Goal: Book appointment/travel/reservation

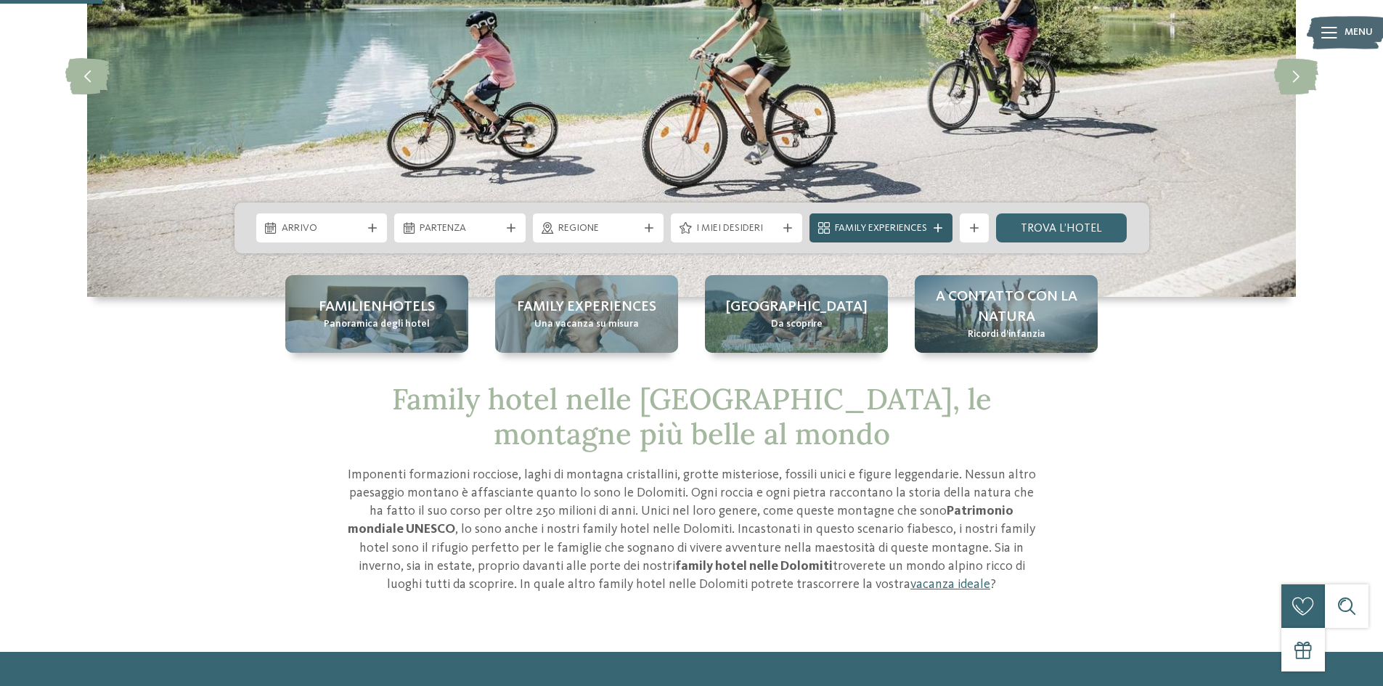
click at [883, 233] on span "Family Experiences" at bounding box center [881, 228] width 92 height 15
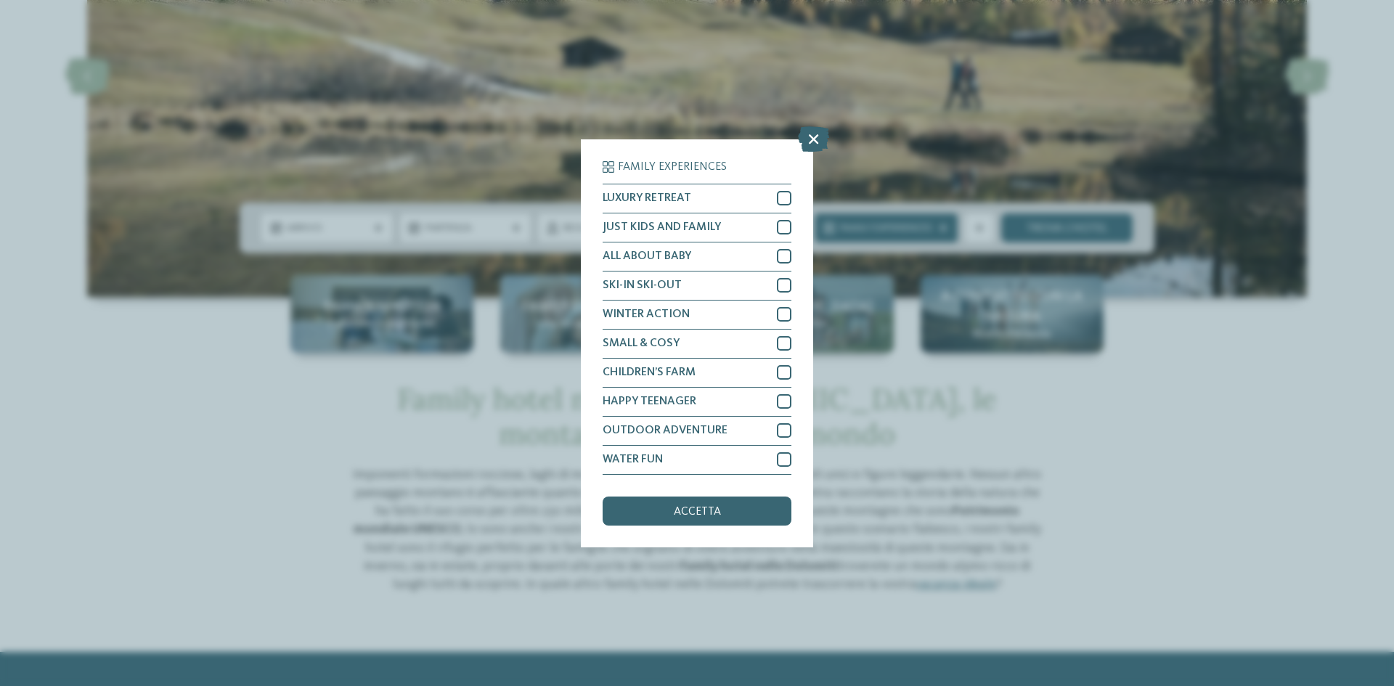
click at [1285, 457] on div "Family Experiences LUXURY RETREAT JUST KIDS AND FAMILY" at bounding box center [697, 343] width 1394 height 686
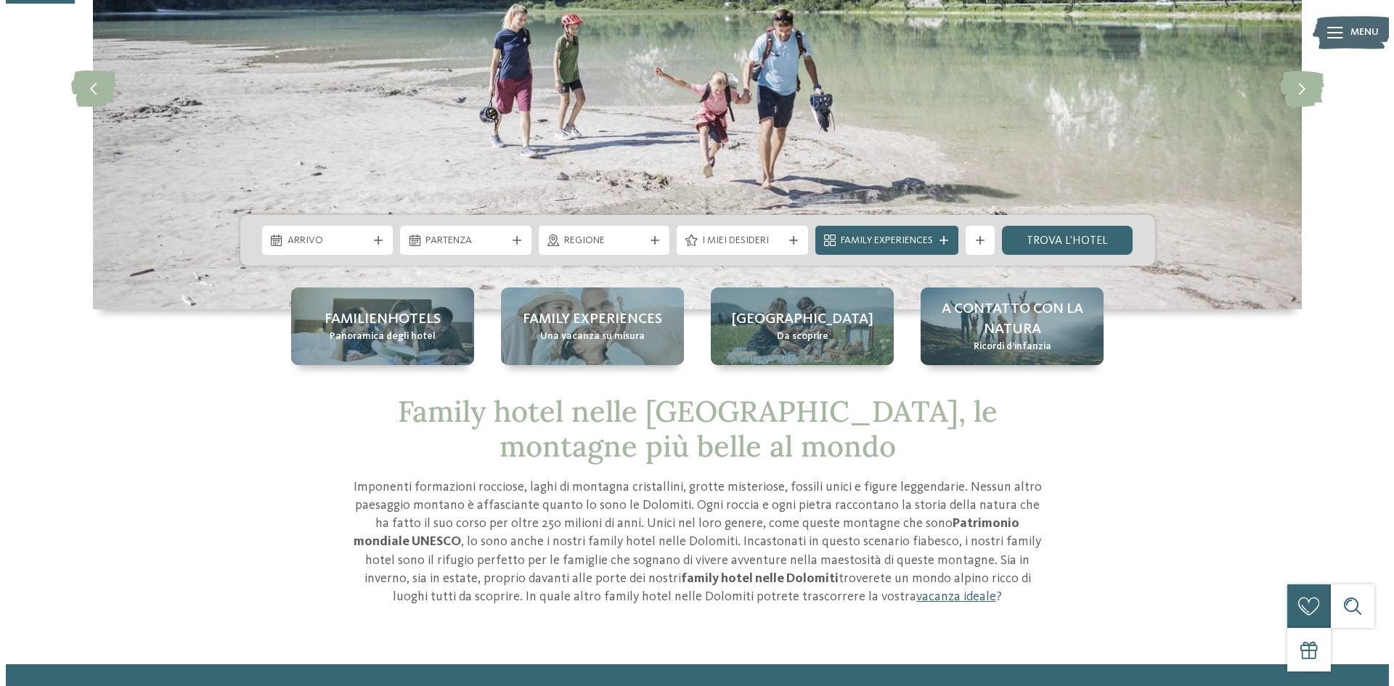
scroll to position [290, 0]
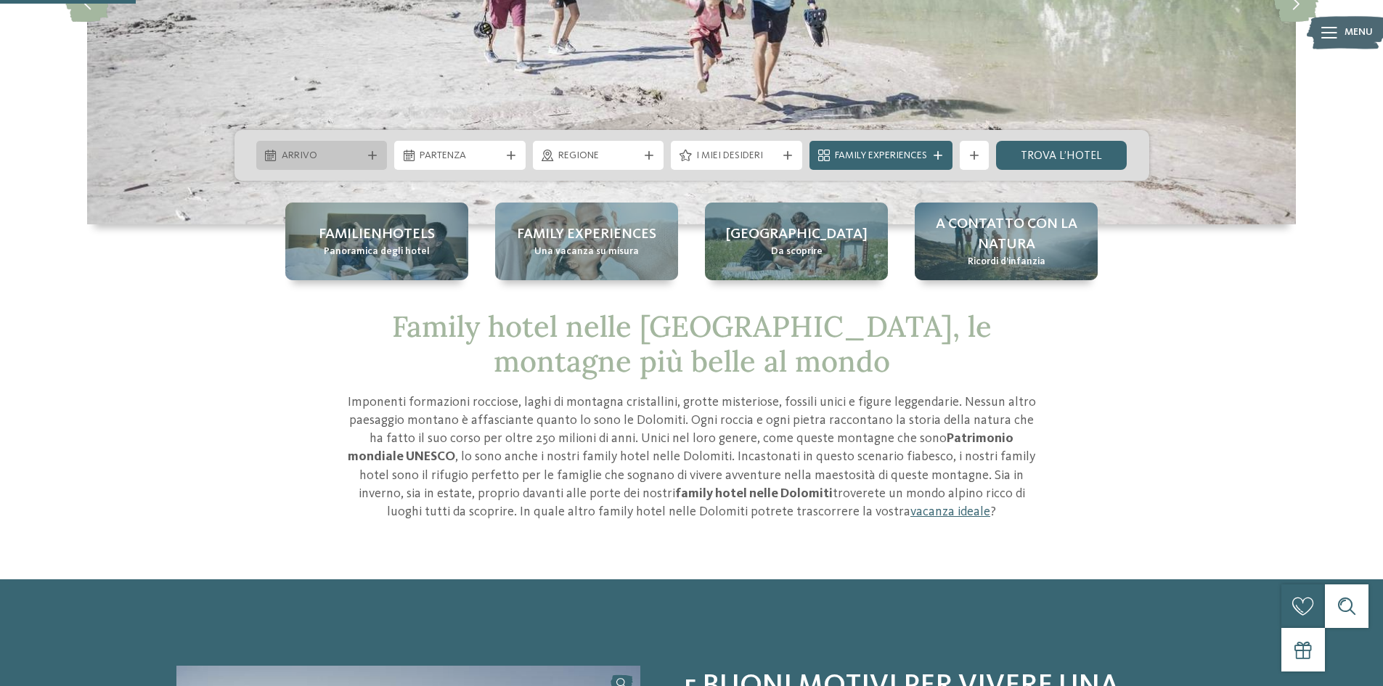
click at [318, 161] on span "Arrivo" at bounding box center [322, 156] width 81 height 15
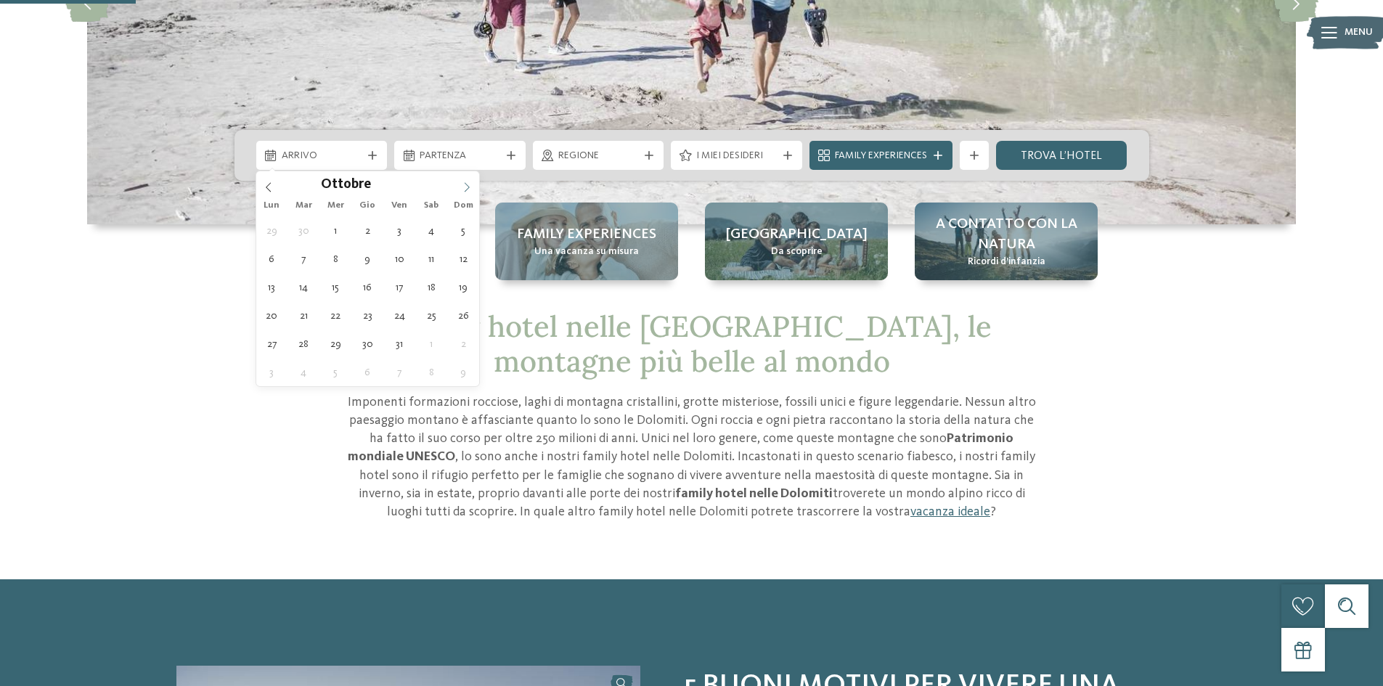
click at [473, 190] on span at bounding box center [467, 183] width 25 height 25
click at [471, 189] on icon at bounding box center [467, 187] width 10 height 10
type input "****"
click at [471, 189] on icon at bounding box center [467, 187] width 10 height 10
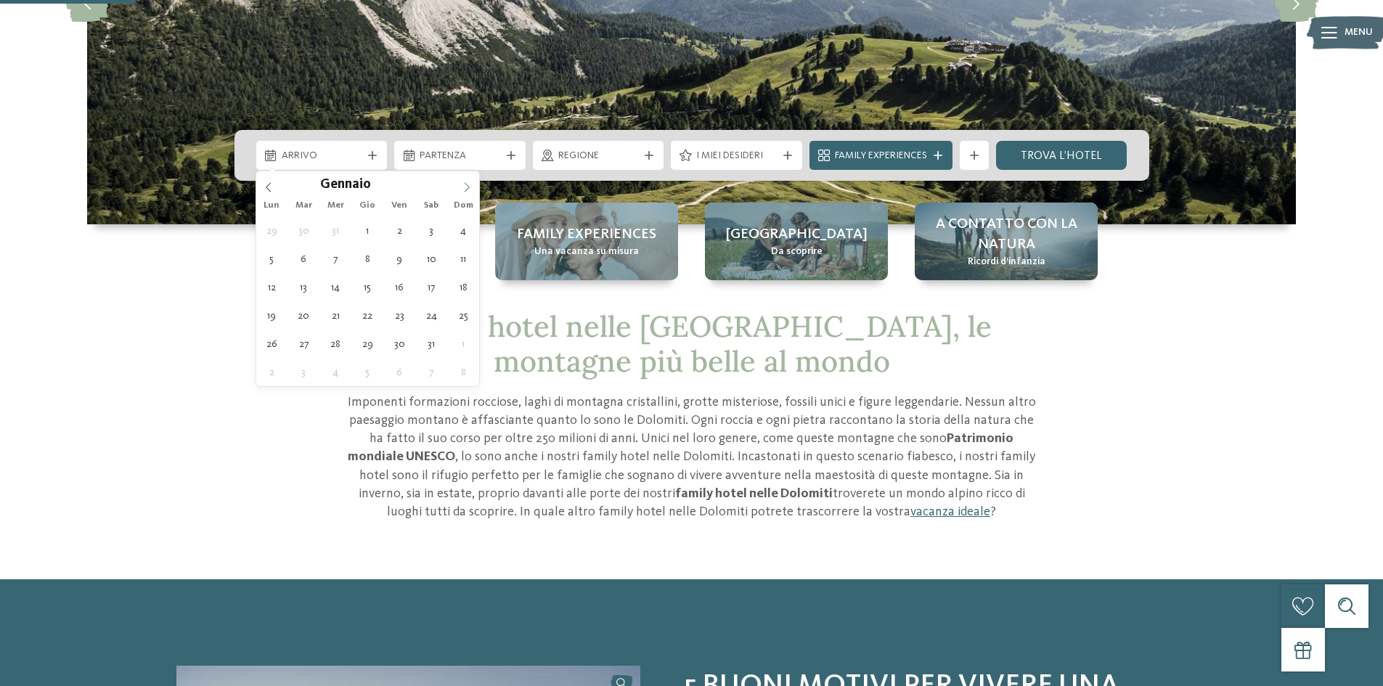
click at [471, 189] on icon at bounding box center [467, 187] width 10 height 10
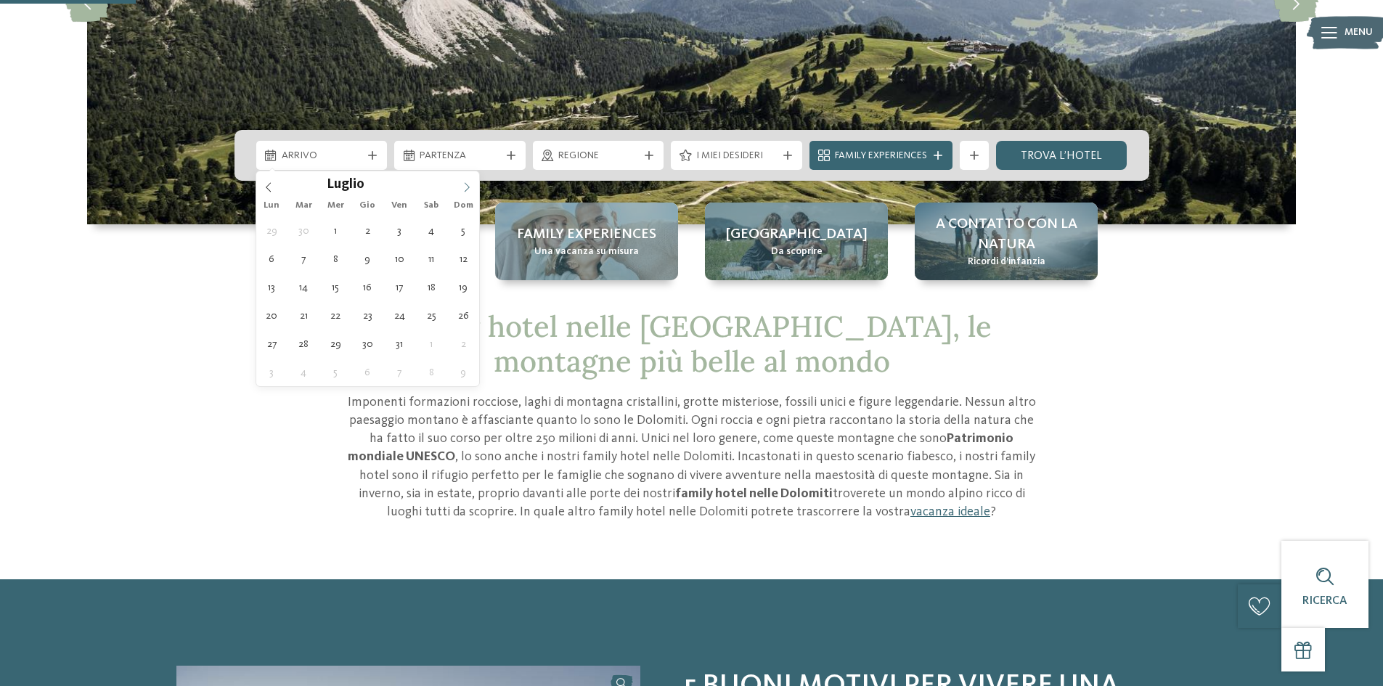
click at [471, 189] on icon at bounding box center [467, 187] width 10 height 10
type div "01.08.2026"
type input "****"
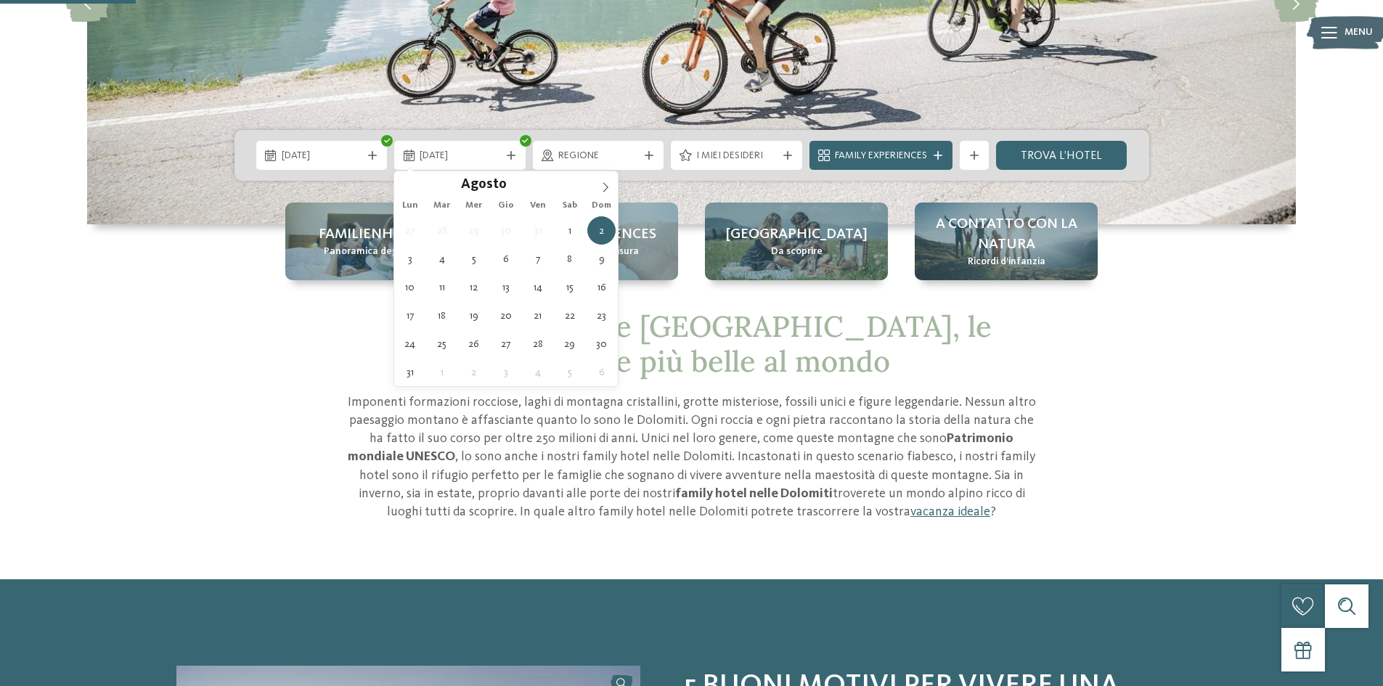
click at [584, 265] on div "27 28 29 30 31 1 2 3 4 5 6 7 8 9 10 11 12 13 14 15 16 17 18 19 20 21 22 23 24 2…" at bounding box center [506, 301] width 224 height 170
type div "09.08.2026"
drag, startPoint x: 594, startPoint y: 262, endPoint x: 583, endPoint y: 255, distance: 13.1
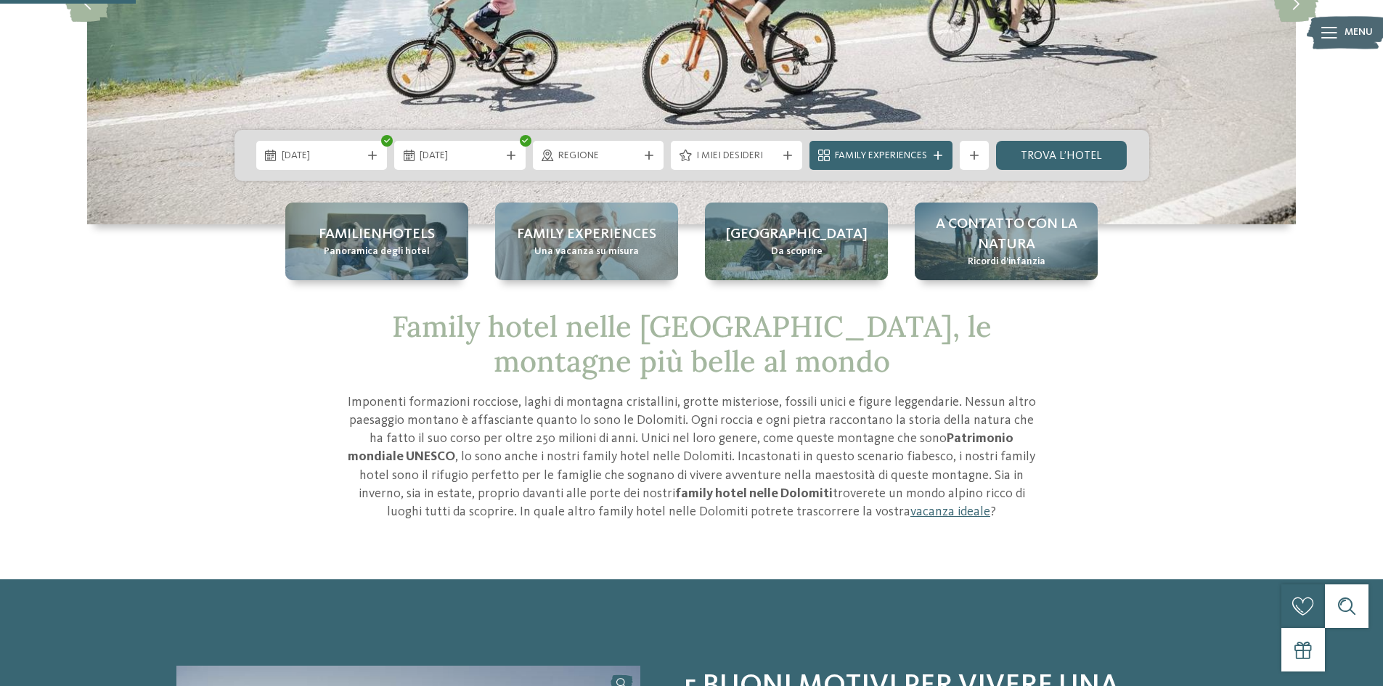
click at [602, 158] on span "Regione" at bounding box center [598, 156] width 81 height 15
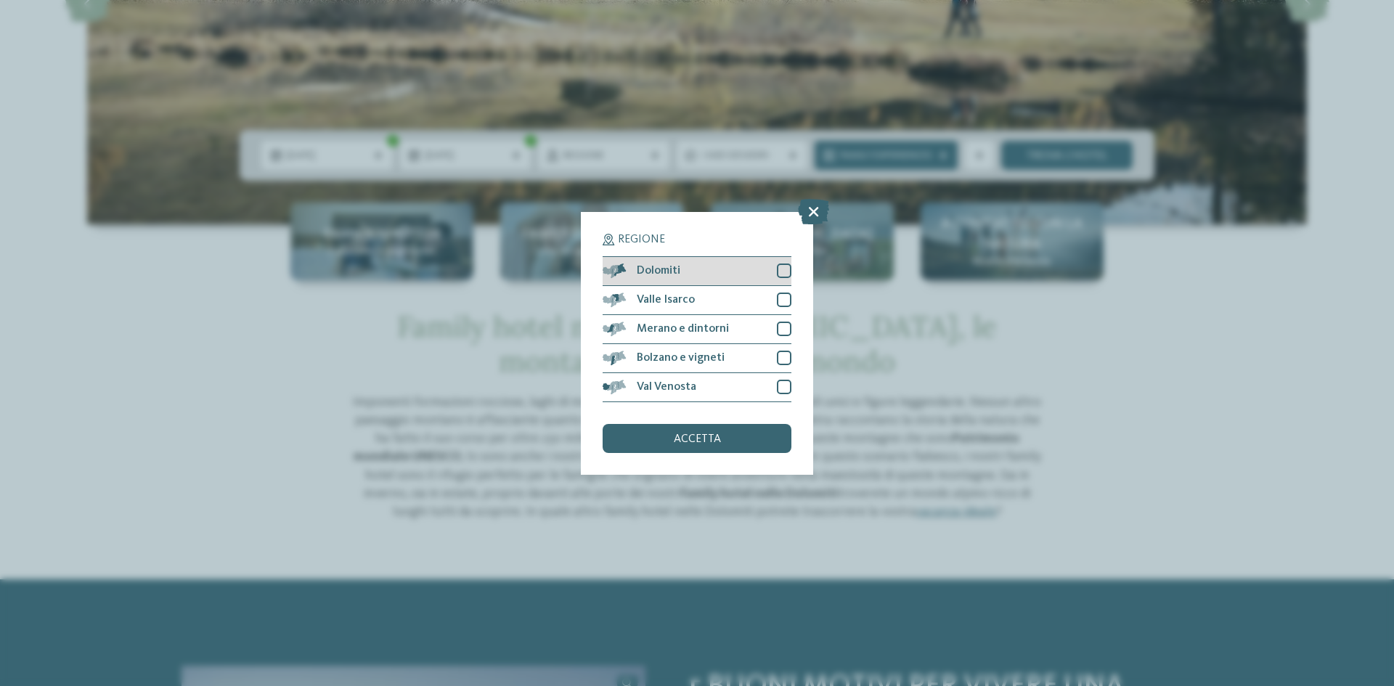
click at [785, 275] on div at bounding box center [784, 271] width 15 height 15
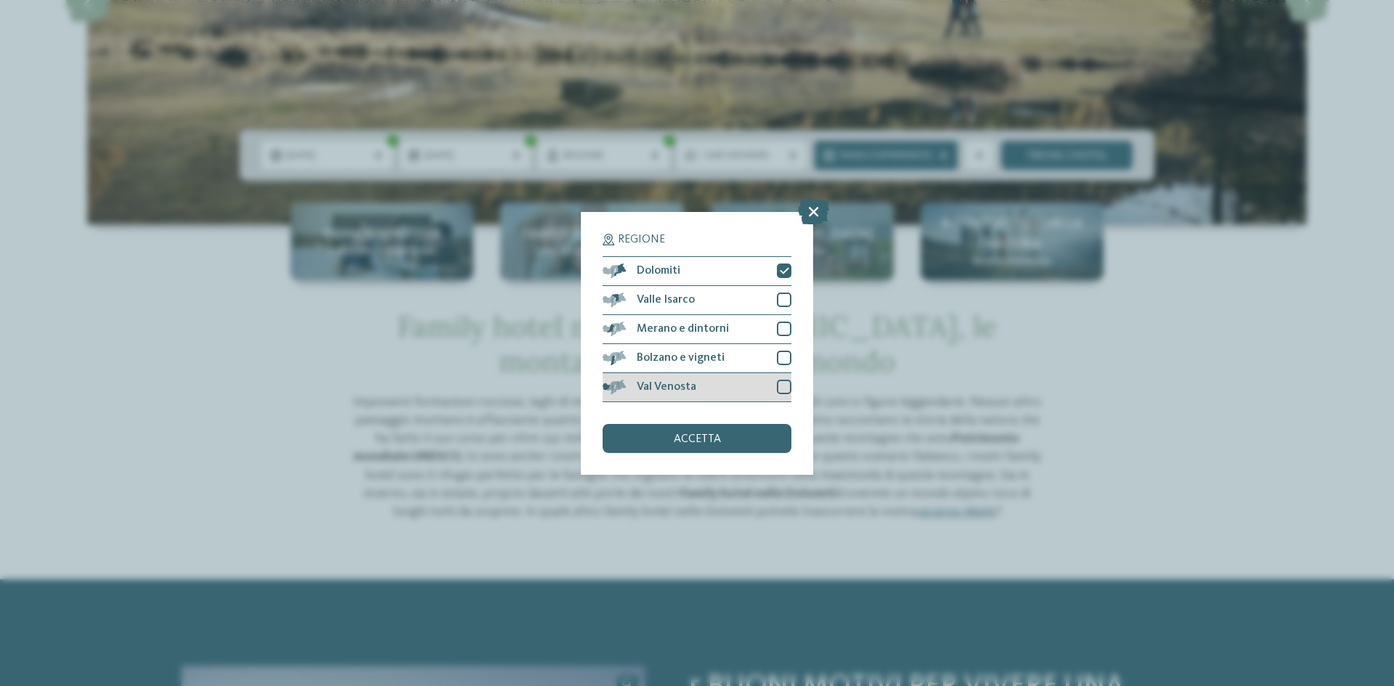
click at [779, 393] on div at bounding box center [784, 387] width 15 height 15
click at [784, 360] on div at bounding box center [784, 358] width 15 height 15
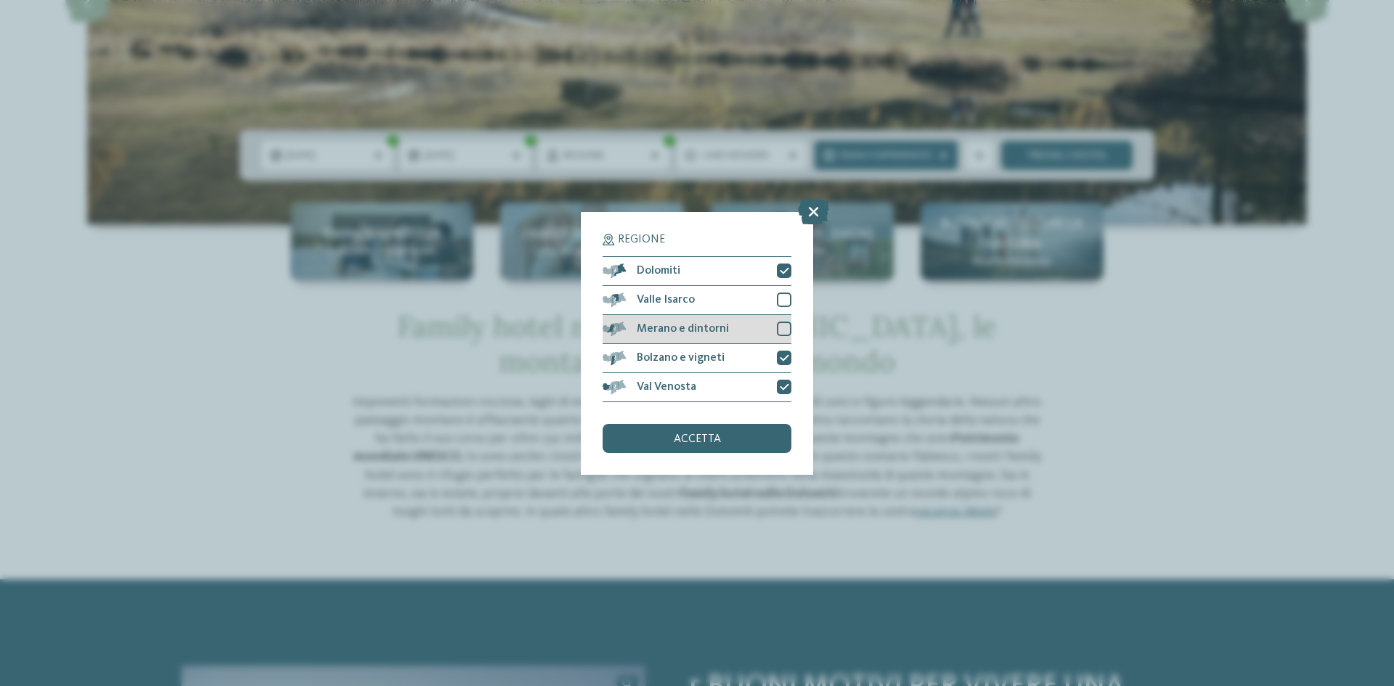
click at [787, 328] on div at bounding box center [784, 329] width 15 height 15
click at [784, 301] on div at bounding box center [784, 300] width 15 height 15
click at [695, 431] on div "accetta" at bounding box center [697, 438] width 189 height 29
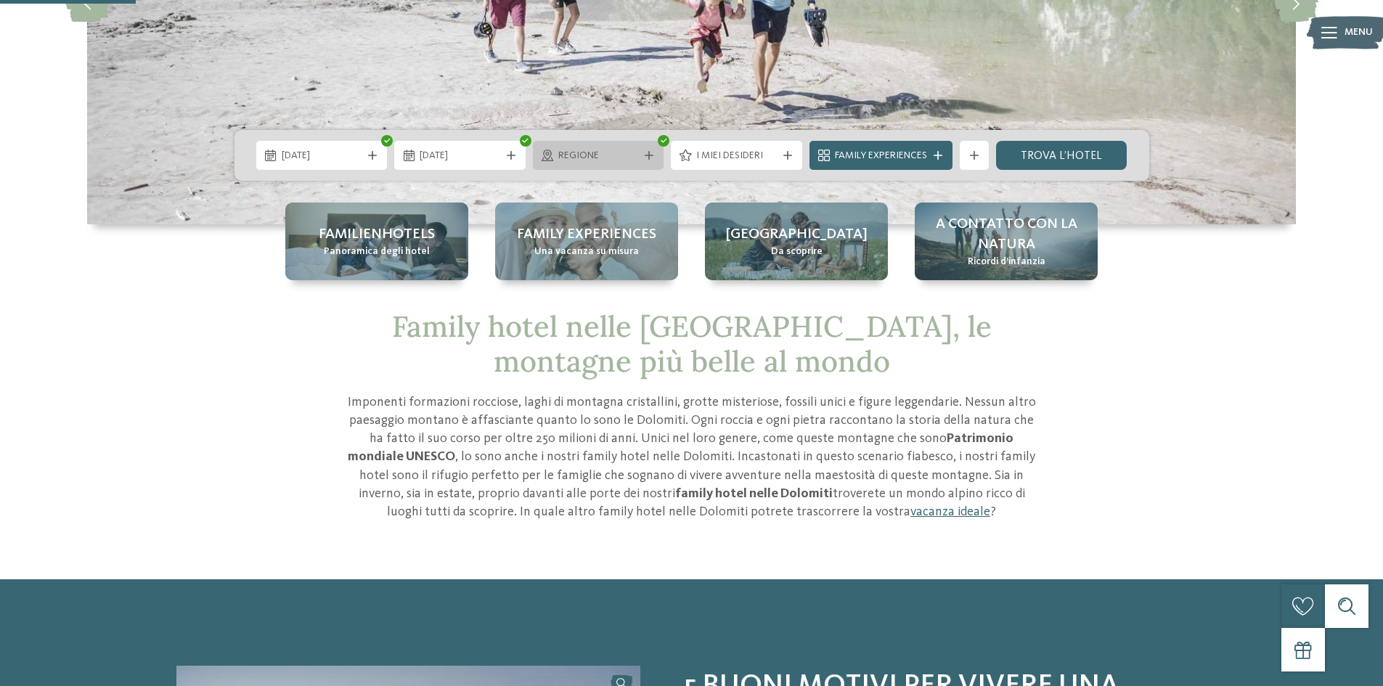
click at [614, 153] on span "Regione" at bounding box center [598, 156] width 81 height 15
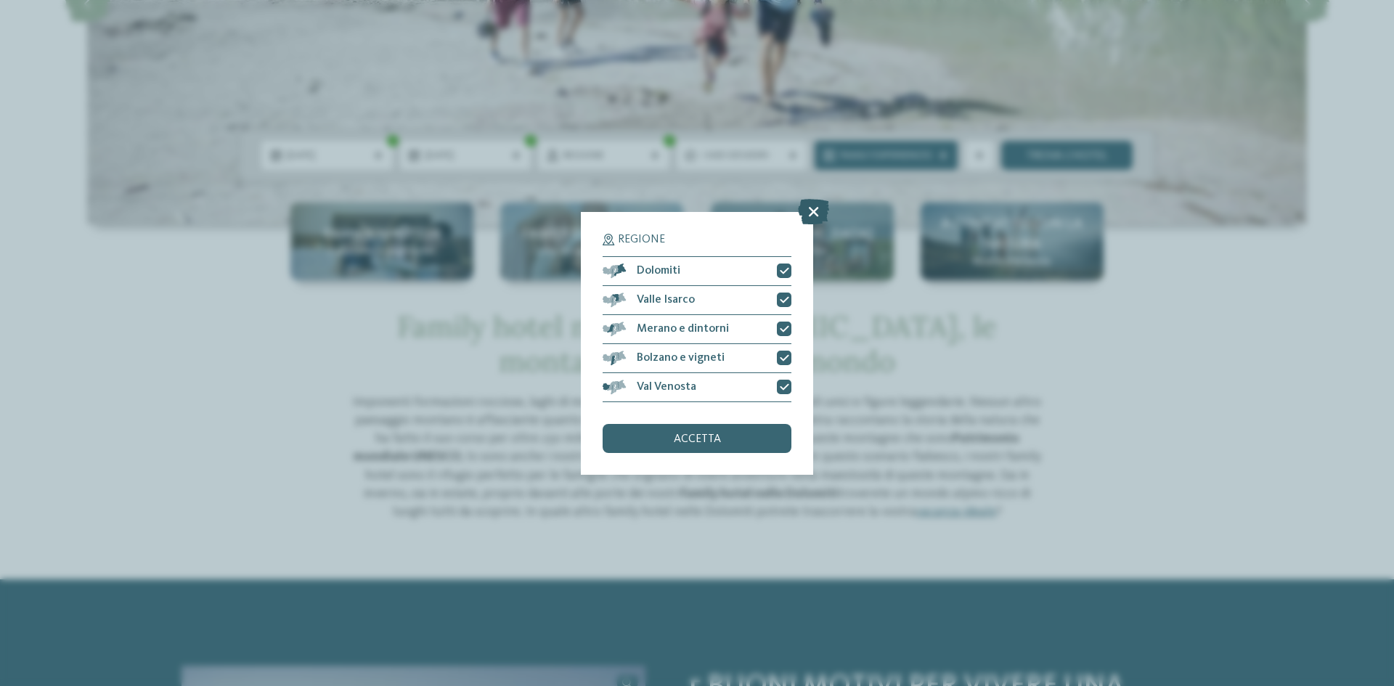
click at [816, 213] on icon at bounding box center [813, 210] width 31 height 25
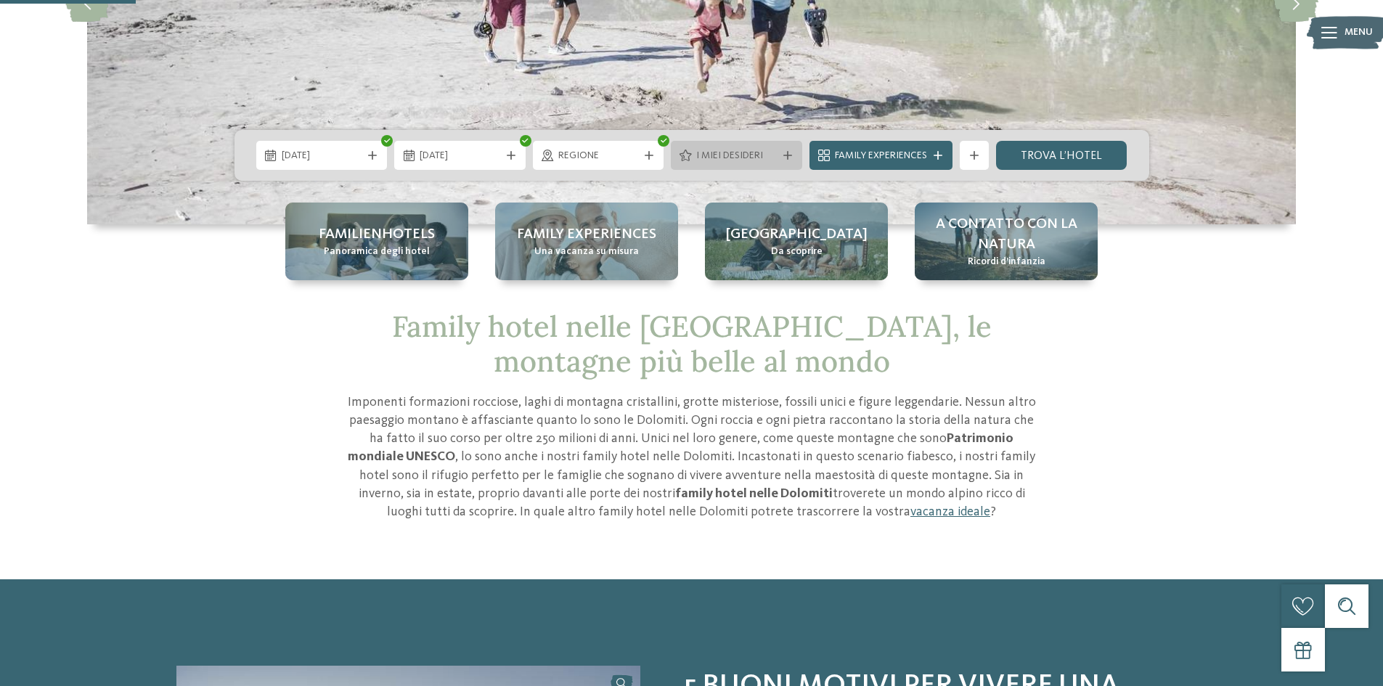
click at [723, 161] on span "I miei desideri" at bounding box center [736, 156] width 81 height 15
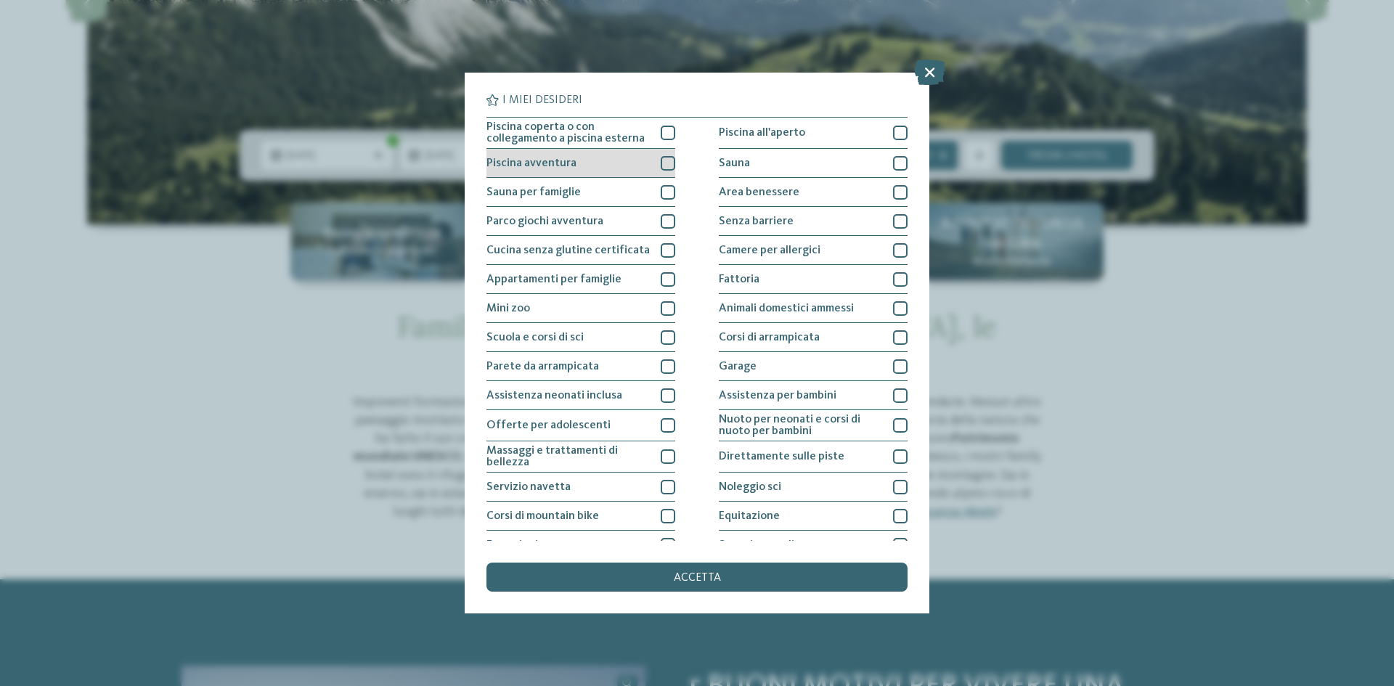
click at [619, 162] on div "Piscina avventura" at bounding box center [581, 163] width 189 height 29
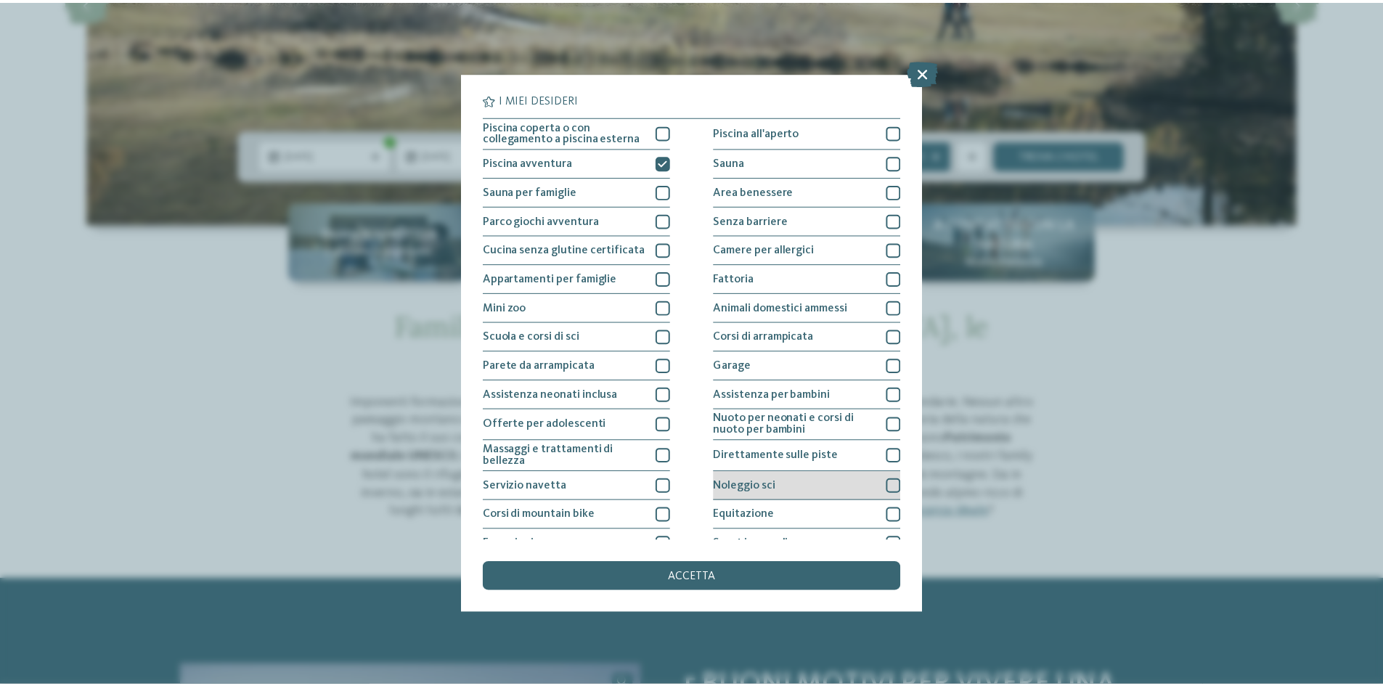
scroll to position [0, 0]
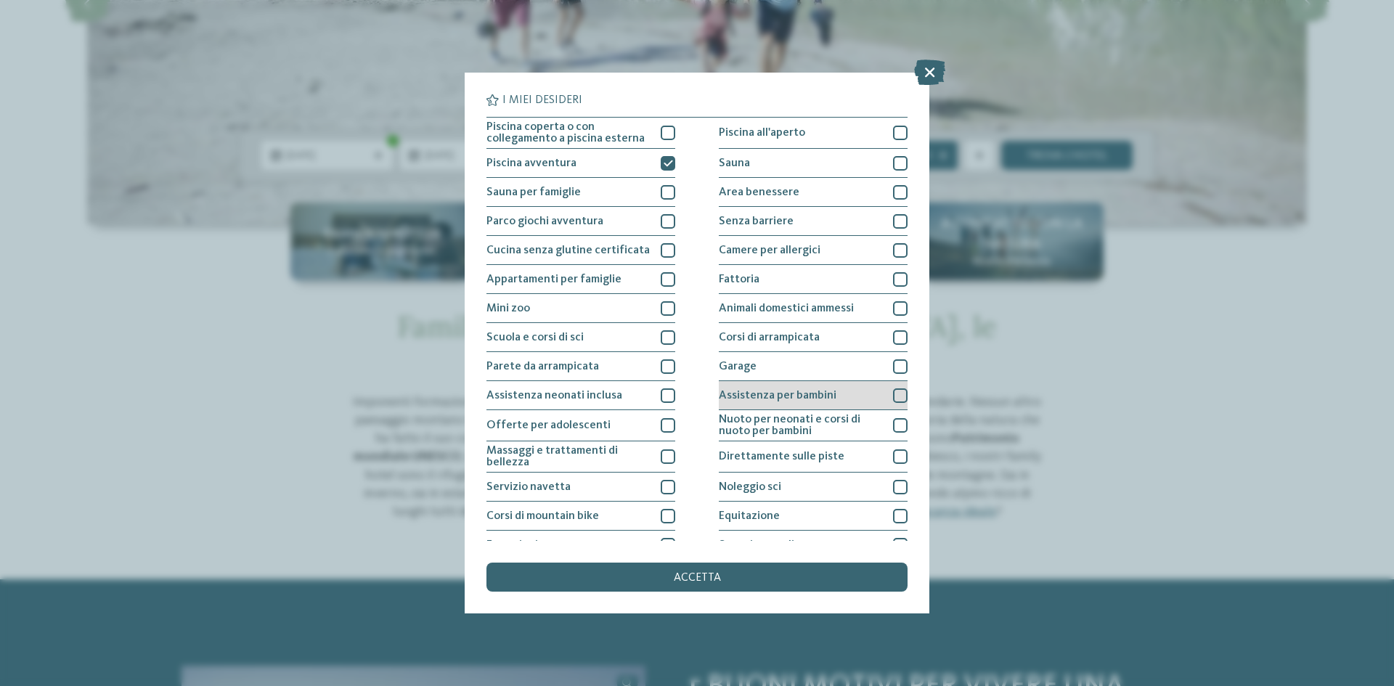
click at [765, 392] on span "Assistenza per bambini" at bounding box center [778, 396] width 118 height 12
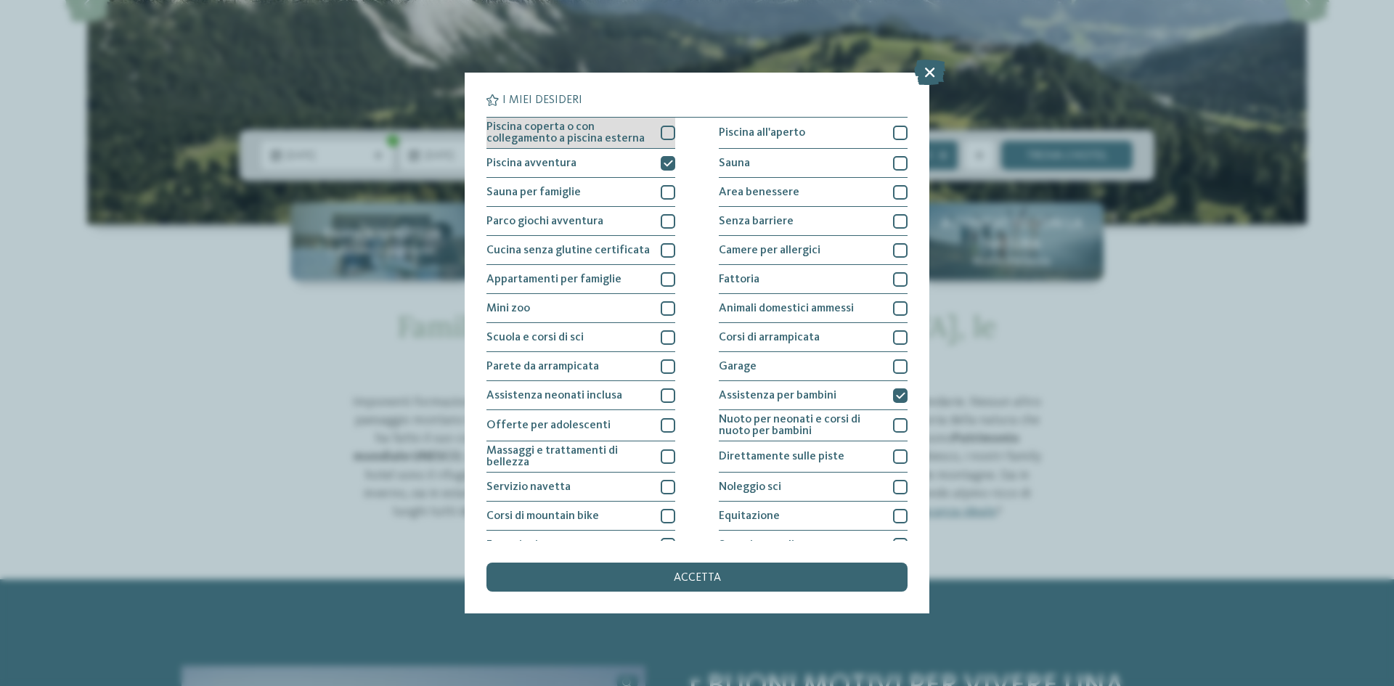
click at [641, 135] on span "Piscina coperta o con collegamento a piscina esterna" at bounding box center [568, 132] width 163 height 23
click at [669, 130] on icon at bounding box center [668, 133] width 9 height 9
click at [819, 135] on div "Piscina all'aperto" at bounding box center [813, 133] width 189 height 31
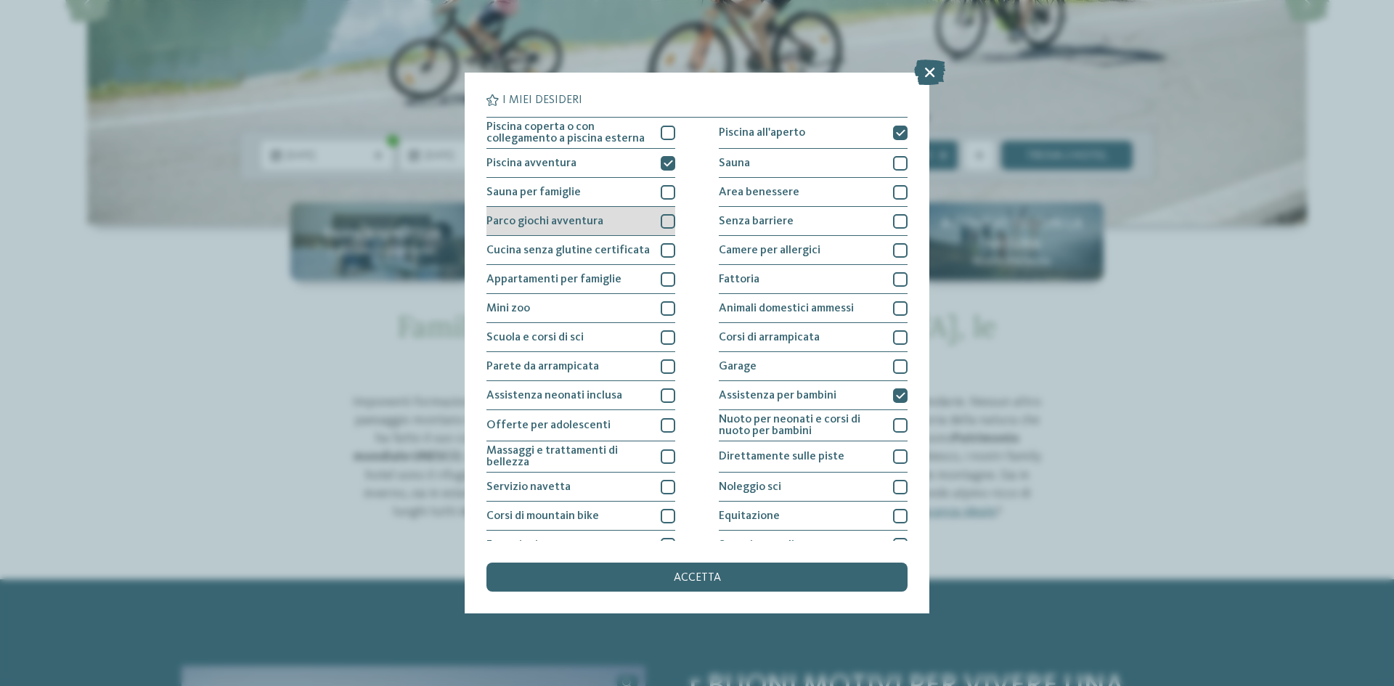
click at [564, 222] on span "Parco giochi avventura" at bounding box center [545, 222] width 117 height 12
drag, startPoint x: 741, startPoint y: 581, endPoint x: 728, endPoint y: 578, distance: 14.1
click at [740, 581] on div "accetta" at bounding box center [697, 577] width 421 height 29
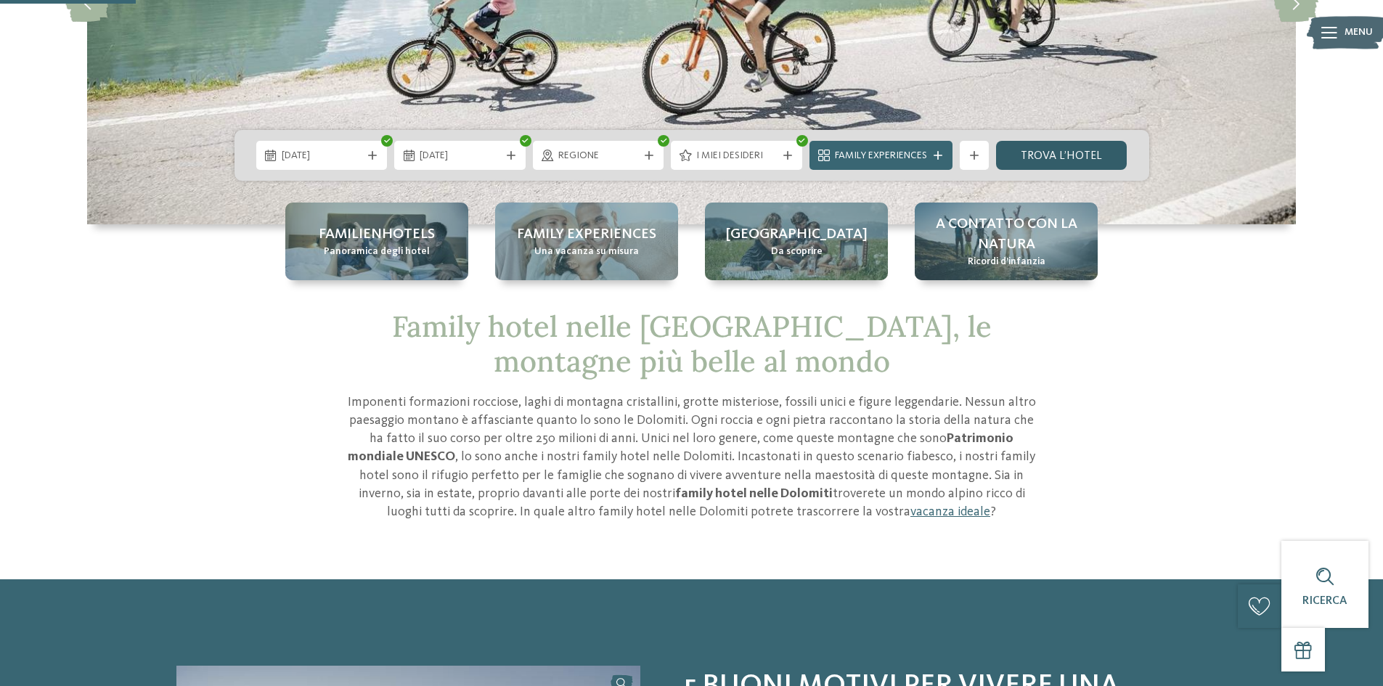
click at [1033, 160] on link "trova l’hotel" at bounding box center [1061, 155] width 131 height 29
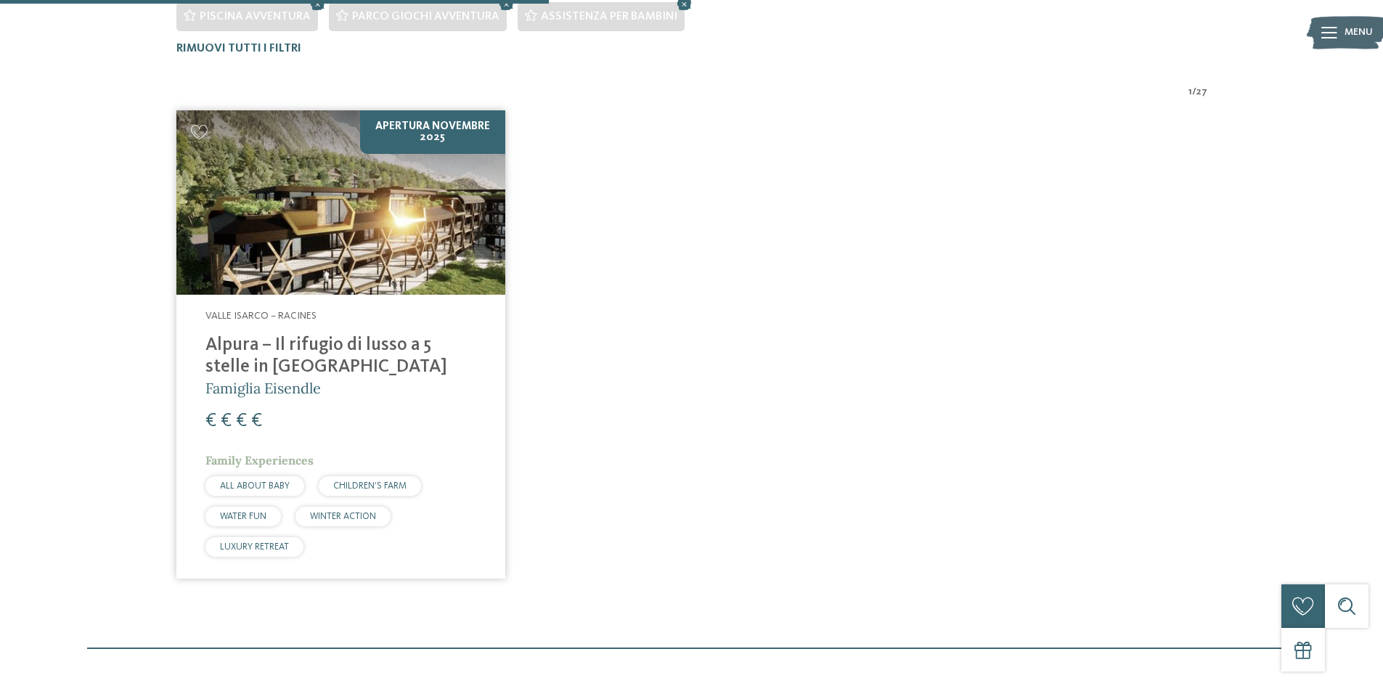
click at [430, 259] on img at bounding box center [340, 202] width 329 height 185
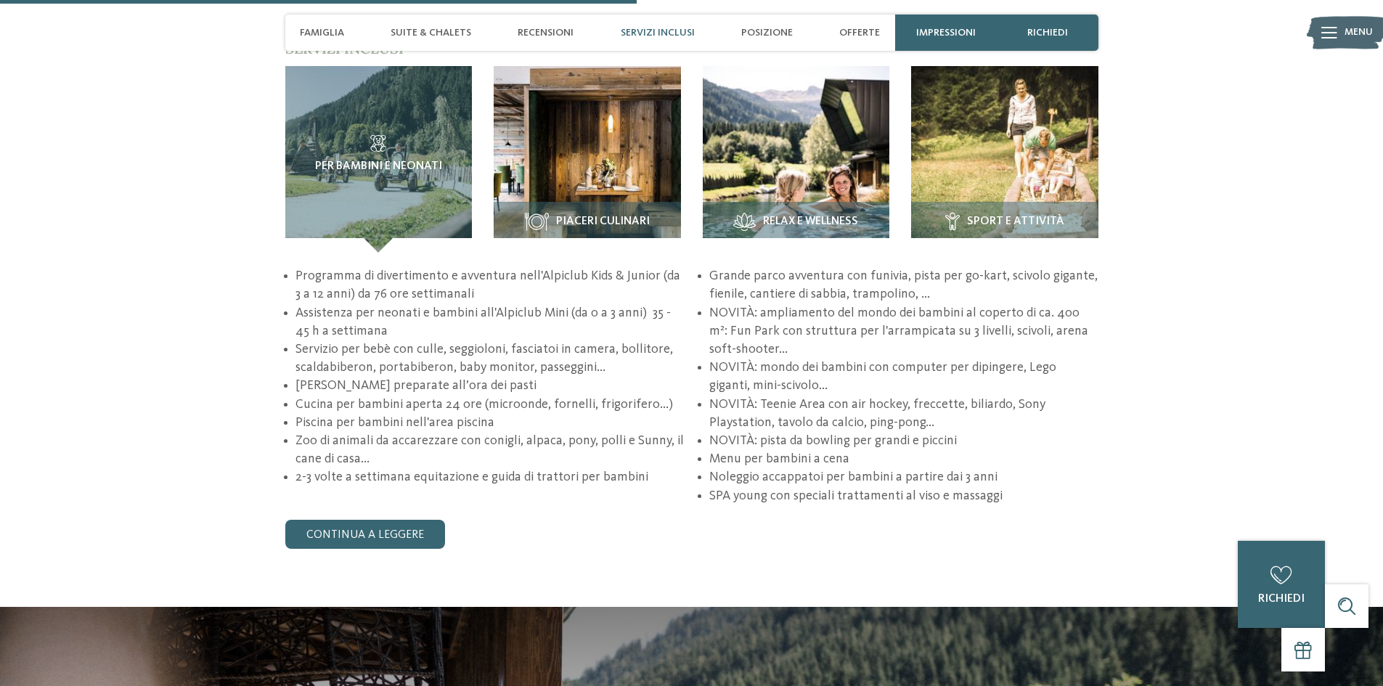
scroll to position [2106, 0]
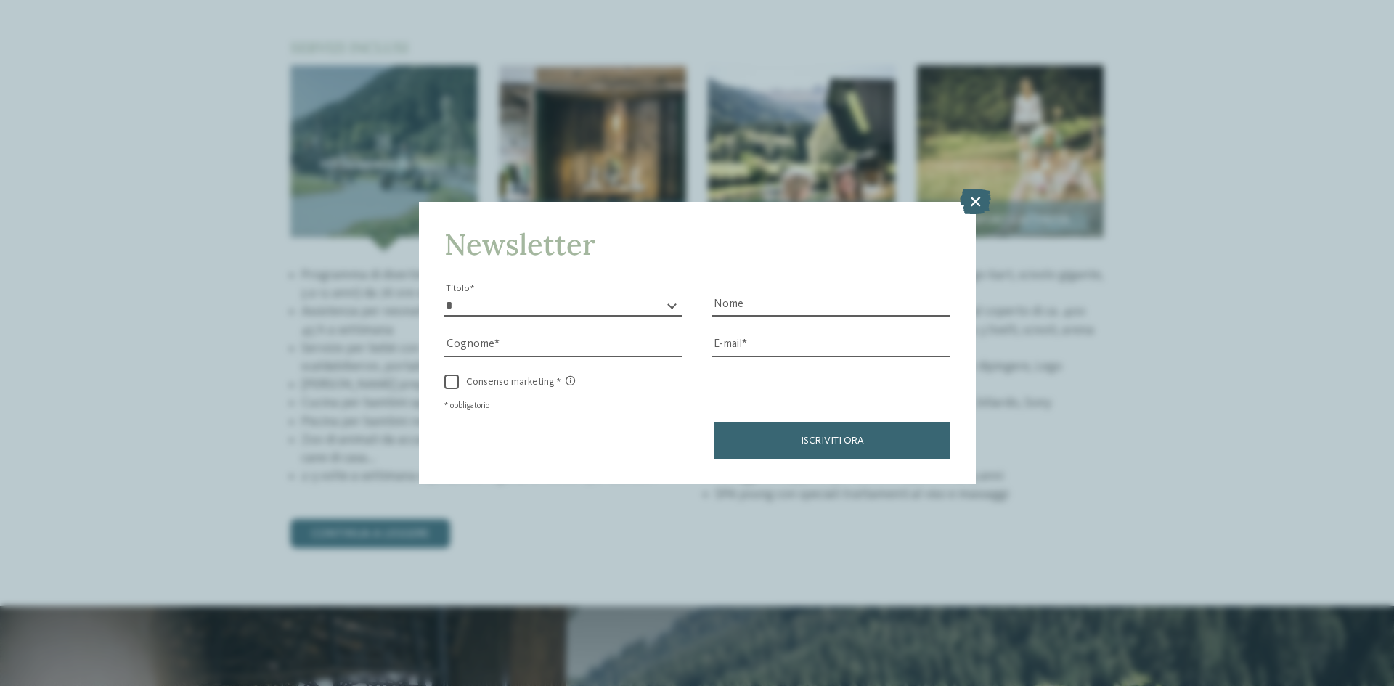
click at [420, 537] on div "Newsletter * ****** ******* ******** ****** Titolo Nome [GEOGRAPHIC_DATA] Fax" at bounding box center [697, 343] width 1394 height 686
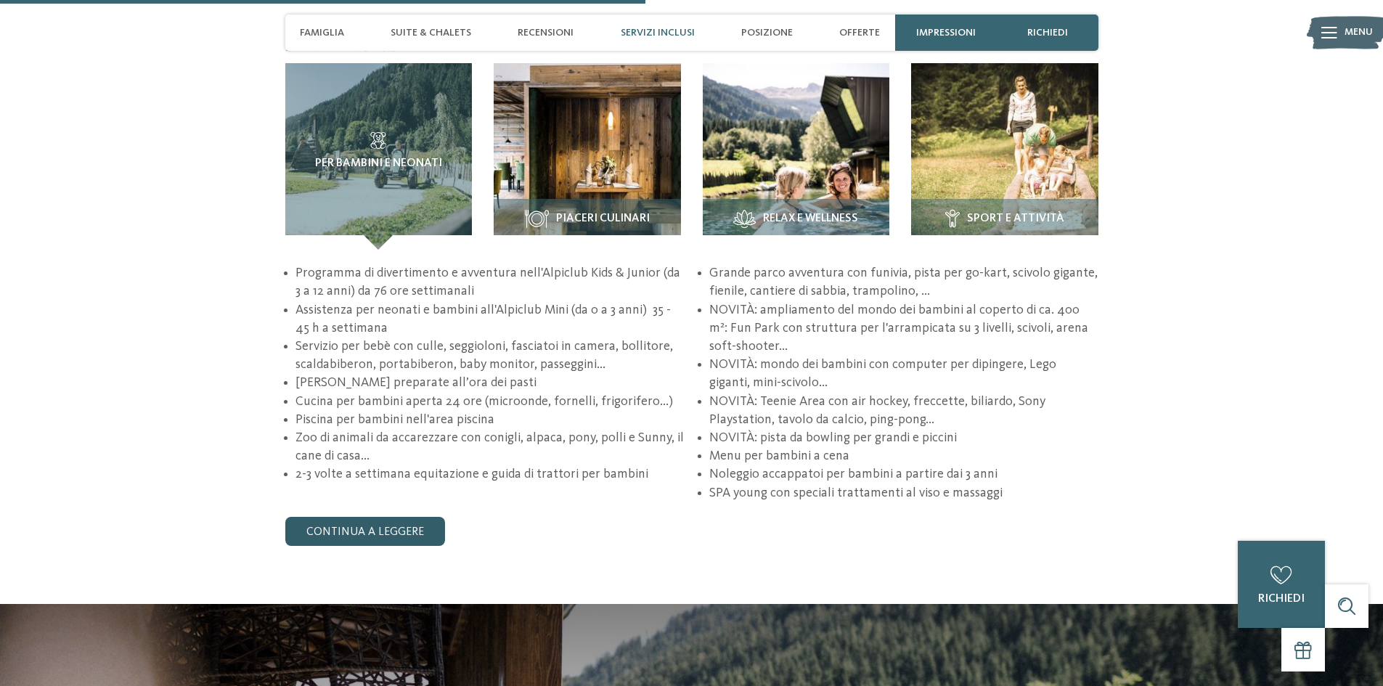
click at [421, 530] on link "continua a leggere" at bounding box center [365, 531] width 160 height 29
